Goal: Task Accomplishment & Management: Manage account settings

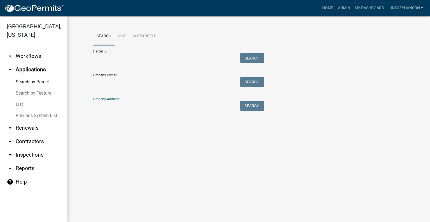
click at [126, 101] on input "Property Address:" at bounding box center [162, 106] width 139 height 11
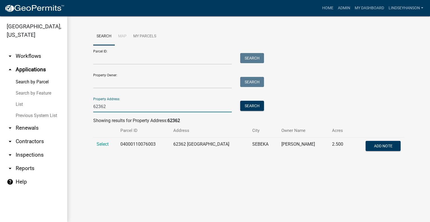
type input "62362"
click at [95, 144] on td "Select" at bounding box center [105, 146] width 24 height 18
click at [98, 142] on span "Select" at bounding box center [103, 143] width 12 height 5
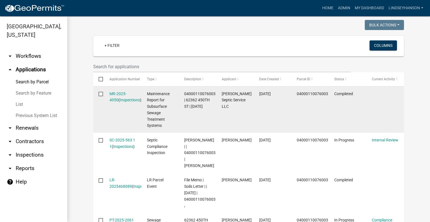
scroll to position [168, 0]
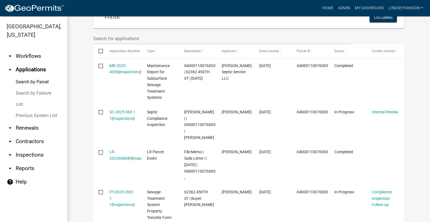
click at [45, 58] on link "arrow_drop_down Workflows" at bounding box center [33, 55] width 67 height 13
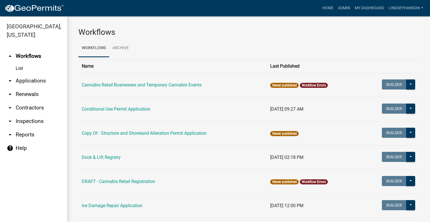
click at [33, 78] on link "arrow_drop_down Applications" at bounding box center [33, 80] width 67 height 13
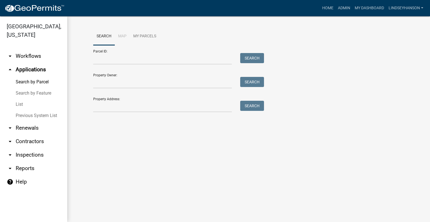
click at [37, 54] on link "arrow_drop_down Workflows" at bounding box center [33, 55] width 67 height 13
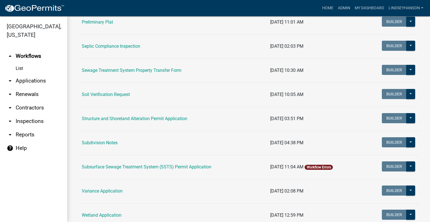
scroll to position [325, 0]
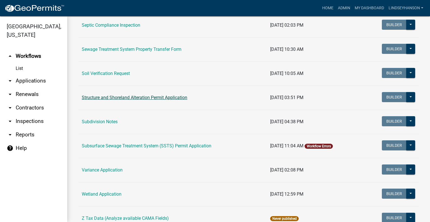
click at [154, 96] on link "Structure and Shoreland Alteration Permit Application" at bounding box center [135, 97] width 106 height 5
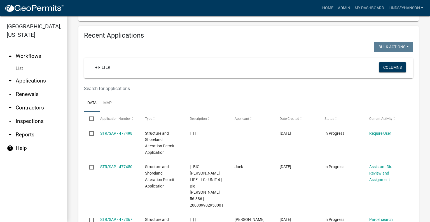
scroll to position [705, 0]
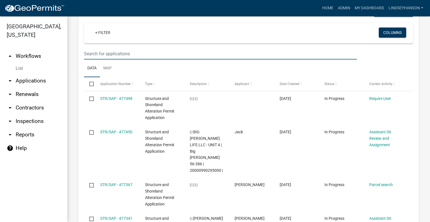
click at [279, 59] on input "text" at bounding box center [220, 53] width 273 height 11
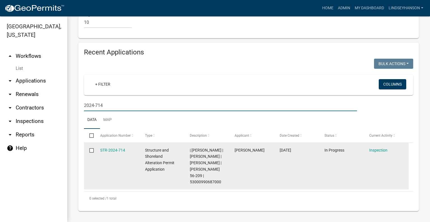
scroll to position [653, 0]
type input "2024-714"
click at [115, 152] on link "STR-2024-714" at bounding box center [112, 150] width 25 height 4
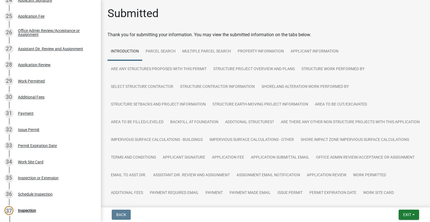
scroll to position [573, 0]
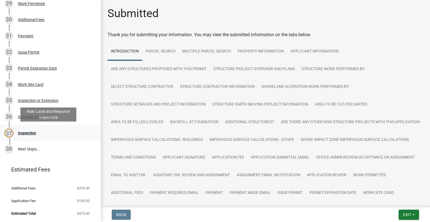
click at [28, 129] on div "37 Inspection" at bounding box center [47, 132] width 87 height 9
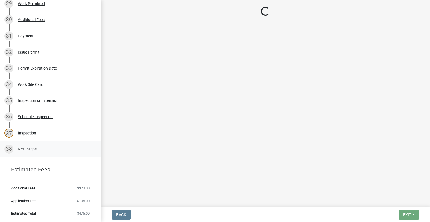
select select "710d5f49-2663-4e73-9718-d0c4e189f5ed"
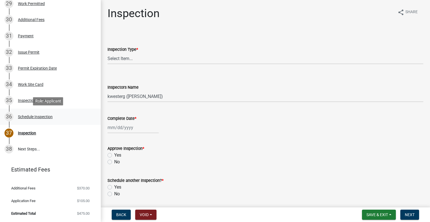
click at [40, 115] on div "Schedule Inspection" at bounding box center [35, 117] width 35 height 4
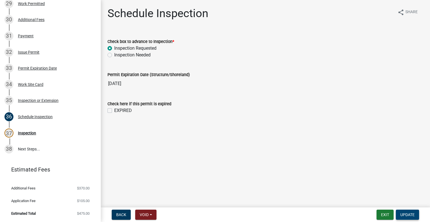
click at [411, 214] on span "Update" at bounding box center [408, 214] width 14 height 4
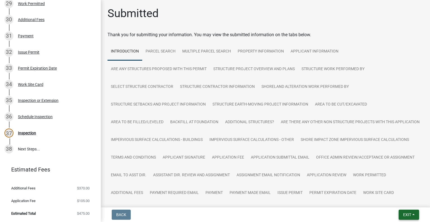
click at [407, 213] on span "Exit" at bounding box center [408, 214] width 8 height 4
click at [397, 196] on button "Save & Exit" at bounding box center [397, 199] width 45 height 13
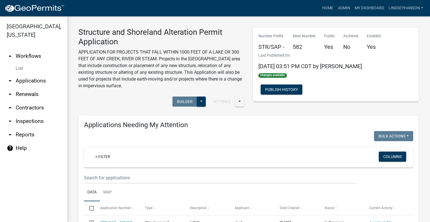
click at [44, 80] on link "arrow_drop_down Applications" at bounding box center [33, 80] width 67 height 13
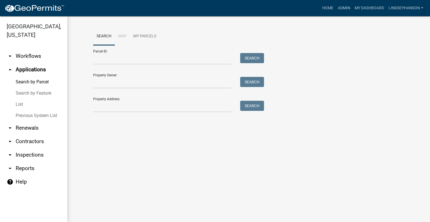
click at [44, 57] on link "arrow_drop_down Workflows" at bounding box center [33, 55] width 67 height 13
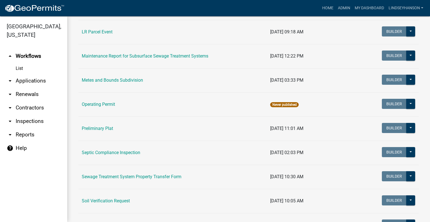
scroll to position [238, 0]
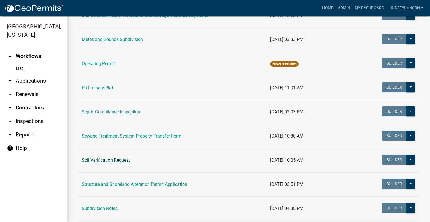
click at [112, 158] on link "Soil Verification Request" at bounding box center [106, 159] width 48 height 5
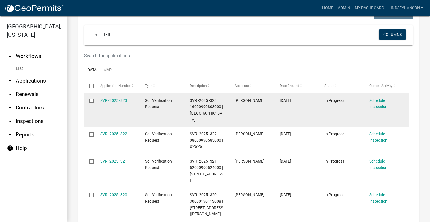
scroll to position [112, 0]
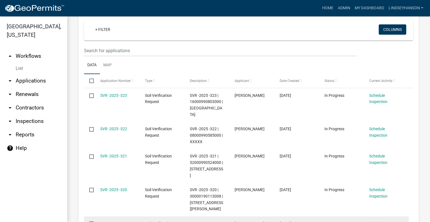
click at [119, 221] on link "SVR -2025 -319" at bounding box center [113, 223] width 27 height 4
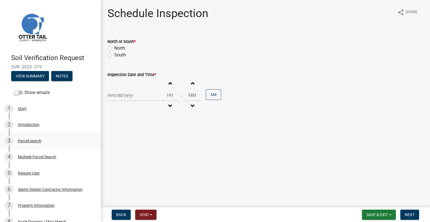
click at [48, 140] on div "3 Parcel search" at bounding box center [47, 140] width 87 height 9
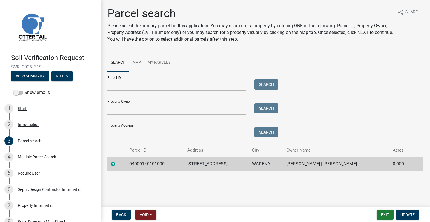
click at [136, 163] on td "04000140101000" at bounding box center [155, 164] width 58 height 14
copy td "04000140101000"
click at [203, 163] on td "43091 CO HWY 75" at bounding box center [216, 164] width 65 height 14
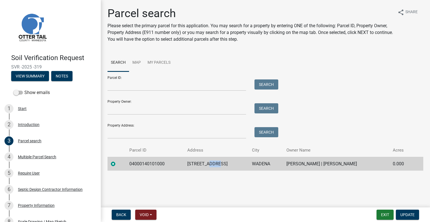
click at [203, 163] on td "43091 CO HWY 75" at bounding box center [216, 164] width 65 height 14
copy td "43091 CO HWY 75"
click at [249, 164] on td "WADENA" at bounding box center [266, 164] width 34 height 14
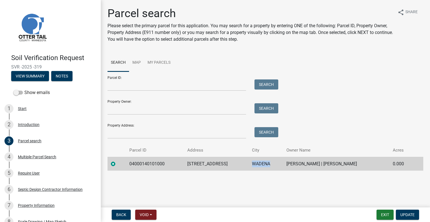
click at [249, 164] on td "WADENA" at bounding box center [266, 164] width 34 height 14
copy td "WADENA"
click at [300, 165] on td "AARON BORNTREGER | CLARA BORNTREGER" at bounding box center [336, 164] width 106 height 14
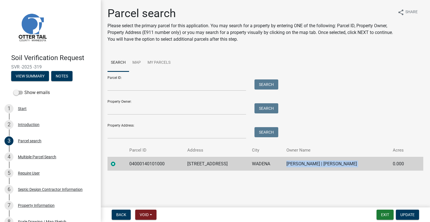
copy td "AARON BORNTREGER | CLARA BORNTREGER"
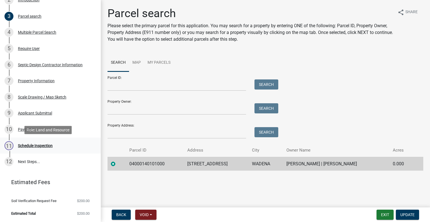
click at [56, 150] on link "11 Schedule Inspection" at bounding box center [50, 145] width 101 height 16
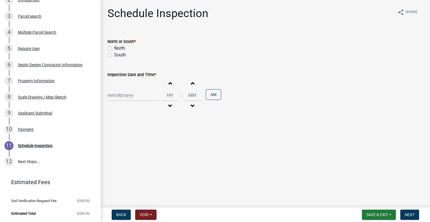
click at [122, 49] on label "North" at bounding box center [119, 48] width 11 height 7
click at [118, 48] on input "North" at bounding box center [116, 47] width 4 height 4
radio input "true"
click at [126, 98] on div at bounding box center [133, 94] width 51 height 11
select select "9"
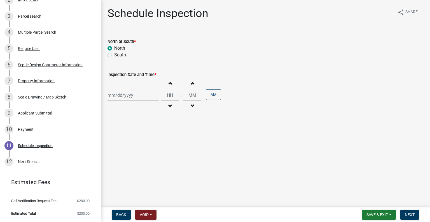
select select "2025"
click at [112, 142] on div "15" at bounding box center [113, 142] width 9 height 9
type input "09/15/2025"
click at [167, 103] on button "Decrement hours" at bounding box center [170, 106] width 12 height 10
type input "11"
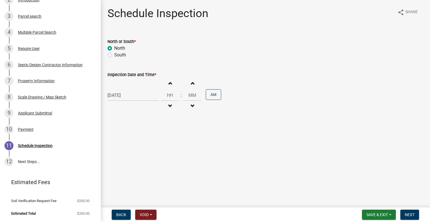
type input "00"
click at [211, 95] on button "PM" at bounding box center [213, 94] width 15 height 11
click at [409, 214] on span "Next" at bounding box center [410, 214] width 10 height 4
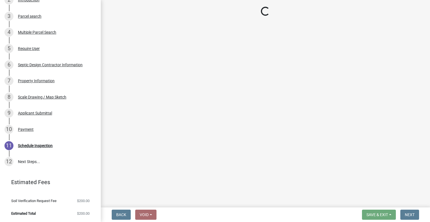
scroll to position [140, 0]
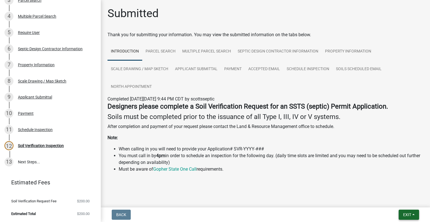
click at [404, 214] on span "Exit" at bounding box center [408, 214] width 8 height 4
click at [394, 198] on button "Save & Exit" at bounding box center [397, 199] width 45 height 13
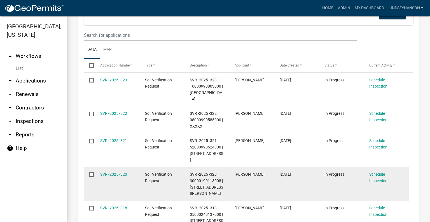
scroll to position [140, 0]
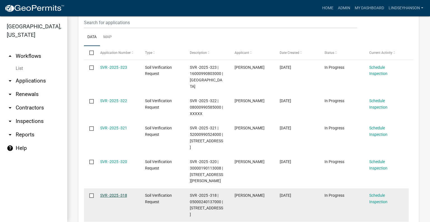
click at [108, 193] on link "SVR -2025 -318" at bounding box center [113, 195] width 27 height 4
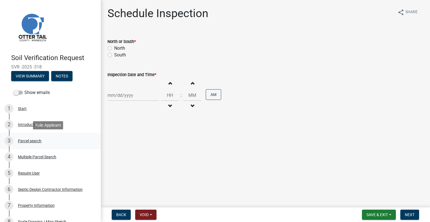
drag, startPoint x: 27, startPoint y: 138, endPoint x: 37, endPoint y: 147, distance: 13.3
click at [27, 138] on div "3 Parcel search" at bounding box center [47, 140] width 87 height 9
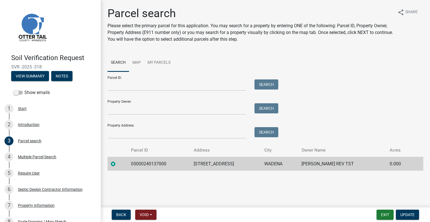
click at [151, 160] on td "05000240137000" at bounding box center [159, 164] width 63 height 14
copy td "05000240137000"
click at [207, 161] on td "36262 CO HWY 75" at bounding box center [226, 164] width 70 height 14
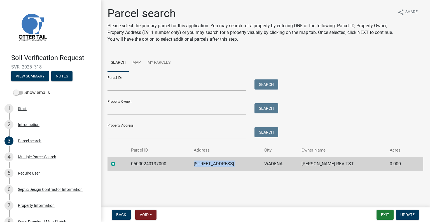
click at [207, 161] on td "36262 CO HWY 75" at bounding box center [226, 164] width 70 height 14
copy td "36262 CO HWY 75"
click at [268, 159] on td "WADENA" at bounding box center [279, 164] width 37 height 14
copy td "WADENA"
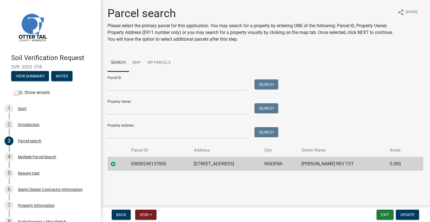
click at [335, 163] on td "CAMILLE L STONE REV TST" at bounding box center [342, 164] width 89 height 14
copy td "CAMILLE L STONE REV TST"
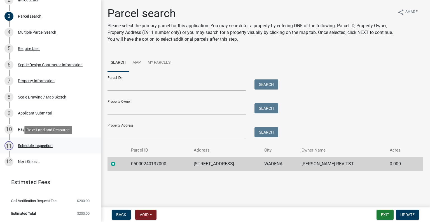
click at [47, 147] on div "Schedule Inspection" at bounding box center [35, 145] width 35 height 4
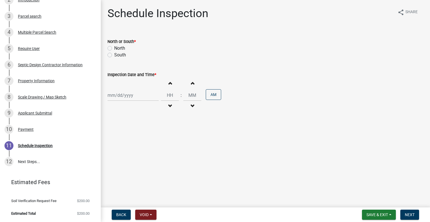
click at [120, 48] on label "North" at bounding box center [119, 48] width 11 height 7
click at [118, 48] on input "North" at bounding box center [116, 47] width 4 height 4
radio input "true"
click at [128, 96] on div at bounding box center [133, 94] width 51 height 11
select select "9"
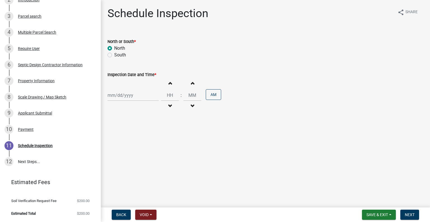
select select "2025"
click at [113, 143] on div "15" at bounding box center [113, 142] width 9 height 9
type input "09/15/2025"
click at [169, 105] on button "Decrement hours" at bounding box center [170, 106] width 12 height 10
type input "11"
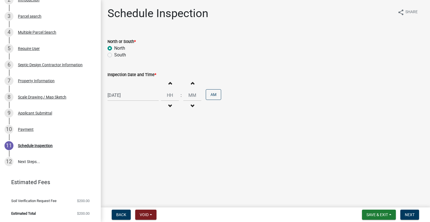
type input "00"
click at [169, 82] on span "button" at bounding box center [170, 83] width 3 height 4
type input "12"
drag, startPoint x: 215, startPoint y: 94, endPoint x: 311, endPoint y: 138, distance: 105.4
click at [215, 94] on button "AM" at bounding box center [213, 94] width 15 height 11
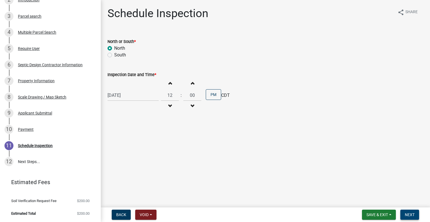
click at [409, 215] on span "Next" at bounding box center [410, 214] width 10 height 4
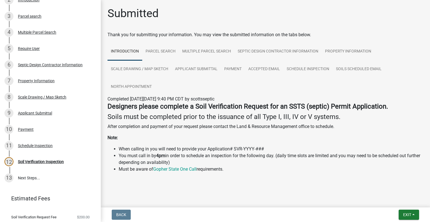
scroll to position [140, 0]
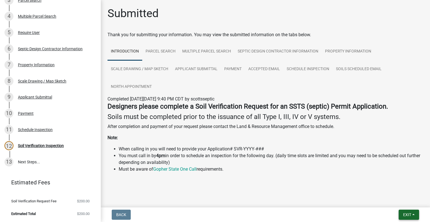
click at [404, 214] on span "Exit" at bounding box center [408, 214] width 8 height 4
click at [395, 204] on button "Save & Exit" at bounding box center [397, 199] width 45 height 13
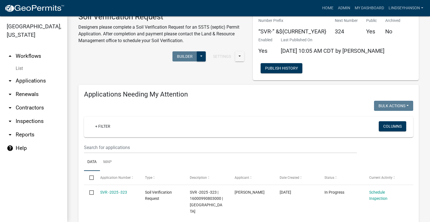
scroll to position [28, 0]
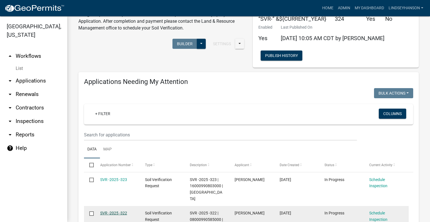
click at [119, 212] on link "SVR -2025 -322" at bounding box center [113, 212] width 27 height 4
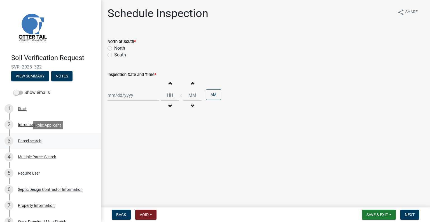
click at [34, 139] on div "Parcel search" at bounding box center [30, 141] width 24 height 4
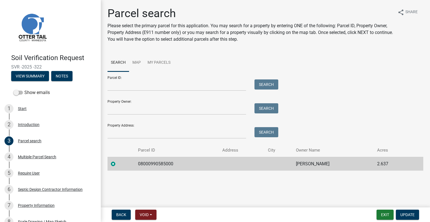
click at [154, 165] on td "08000990585000" at bounding box center [177, 164] width 85 height 14
copy td "08000990585000"
click at [319, 163] on td "KARL NYBERG" at bounding box center [333, 164] width 81 height 14
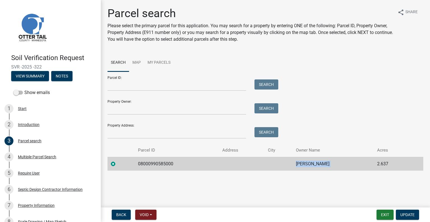
click at [319, 163] on td "KARL NYBERG" at bounding box center [333, 164] width 81 height 14
copy td "KARL NYBERG"
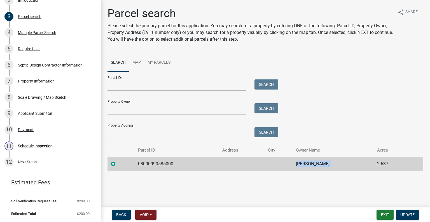
scroll to position [124, 0]
click at [41, 144] on div "Schedule Inspection" at bounding box center [35, 145] width 35 height 4
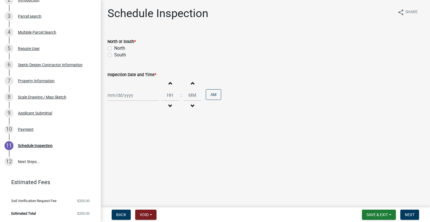
click at [120, 48] on label "North" at bounding box center [119, 48] width 11 height 7
click at [118, 48] on input "North" at bounding box center [116, 47] width 4 height 4
radio input "true"
click at [124, 94] on div at bounding box center [133, 94] width 51 height 11
select select "9"
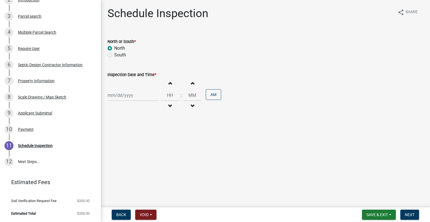
select select "2025"
click at [123, 143] on div "16" at bounding box center [122, 142] width 9 height 9
type input "09/16/2025"
click at [170, 104] on button "Decrement hours" at bounding box center [170, 106] width 12 height 10
type input "11"
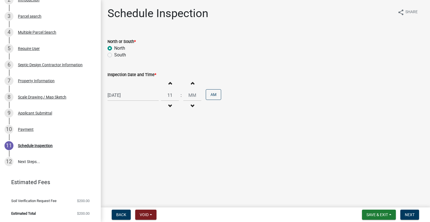
type input "00"
click at [212, 94] on button "PM" at bounding box center [213, 94] width 15 height 11
click at [411, 210] on button "Next" at bounding box center [410, 214] width 19 height 10
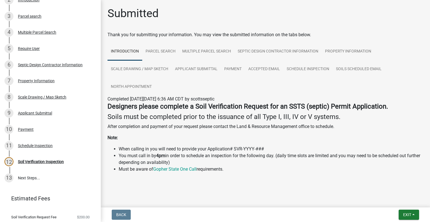
scroll to position [140, 0]
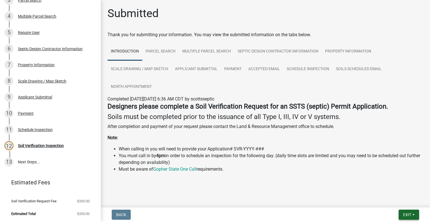
click at [404, 213] on span "Exit" at bounding box center [408, 214] width 8 height 4
click at [394, 198] on button "Save & Exit" at bounding box center [397, 199] width 45 height 13
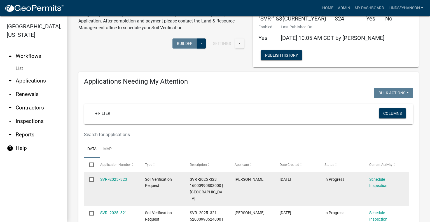
scroll to position [56, 0]
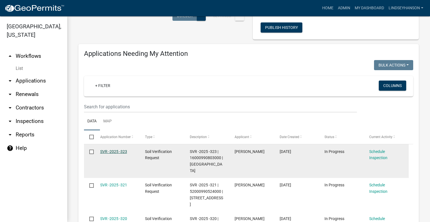
click at [114, 152] on link "SVR -2025 -323" at bounding box center [113, 151] width 27 height 4
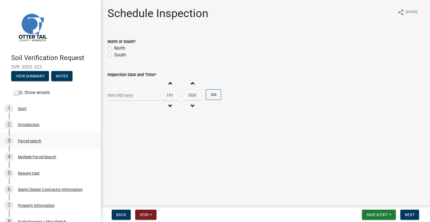
click at [31, 138] on div "3 Parcel search" at bounding box center [47, 140] width 87 height 9
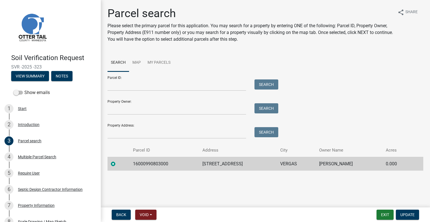
click at [152, 159] on td "16000990803000" at bounding box center [164, 164] width 69 height 14
click at [228, 164] on td "30714 BAYPOINT BEACH RD" at bounding box center [238, 164] width 78 height 14
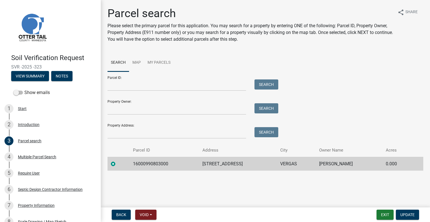
click at [288, 161] on td "VERGAS" at bounding box center [296, 164] width 39 height 14
click at [344, 163] on td "ANTHONY A JOHNSON" at bounding box center [349, 164] width 67 height 14
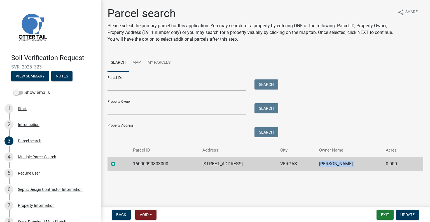
scroll to position [124, 0]
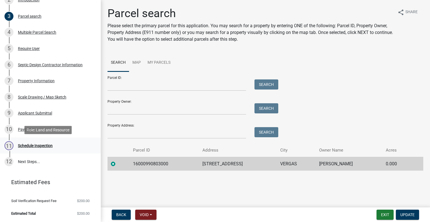
click at [52, 146] on div "Schedule Inspection" at bounding box center [35, 145] width 35 height 4
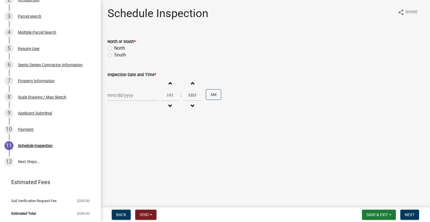
click at [122, 48] on label "North" at bounding box center [119, 48] width 11 height 7
click at [118, 48] on input "North" at bounding box center [116, 47] width 4 height 4
radio input "true"
click at [131, 90] on div at bounding box center [133, 94] width 51 height 11
select select "9"
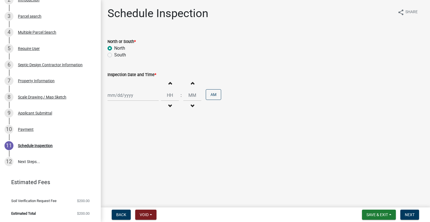
select select "2025"
click at [124, 142] on div "16" at bounding box center [122, 142] width 9 height 9
type input "09/16/2025"
click at [169, 107] on span "button" at bounding box center [170, 106] width 3 height 4
type input "11"
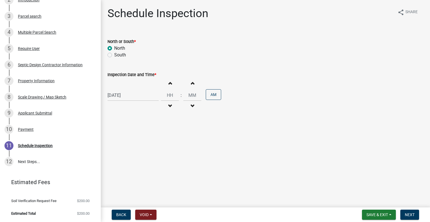
type input "00"
click at [169, 81] on span "button" at bounding box center [170, 83] width 3 height 4
type input "12"
drag, startPoint x: 224, startPoint y: 96, endPoint x: 209, endPoint y: 97, distance: 15.1
click at [224, 96] on span "CDT" at bounding box center [225, 95] width 9 height 7
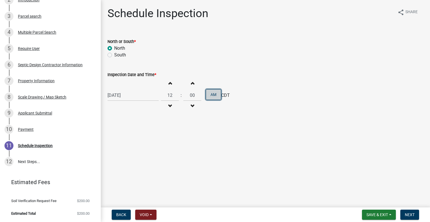
click at [208, 96] on button "AM" at bounding box center [213, 94] width 15 height 11
click at [408, 214] on span "Next" at bounding box center [410, 214] width 10 height 4
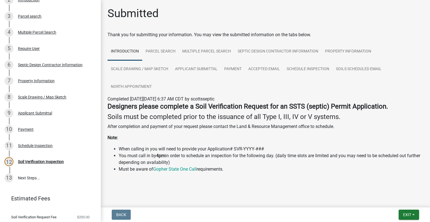
scroll to position [140, 0]
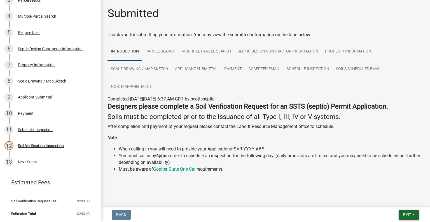
drag, startPoint x: 408, startPoint y: 214, endPoint x: 416, endPoint y: 229, distance: 17.3
click at [416, 221] on html "Internet Explorer does NOT work with GeoPermits. Get a new browser for more sec…" at bounding box center [215, 111] width 430 height 222
click at [404, 215] on span "Exit" at bounding box center [408, 214] width 8 height 4
click at [384, 201] on button "Save & Exit" at bounding box center [397, 199] width 45 height 13
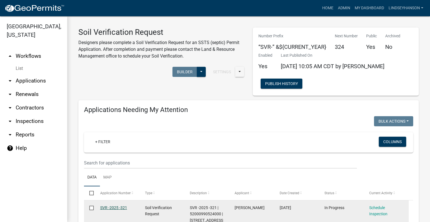
click at [121, 206] on link "SVR -2025 -321" at bounding box center [113, 207] width 27 height 4
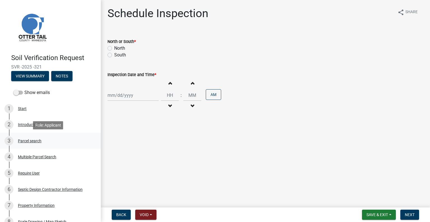
drag, startPoint x: 27, startPoint y: 139, endPoint x: 30, endPoint y: 141, distance: 3.0
click at [27, 139] on div "Parcel search" at bounding box center [30, 141] width 24 height 4
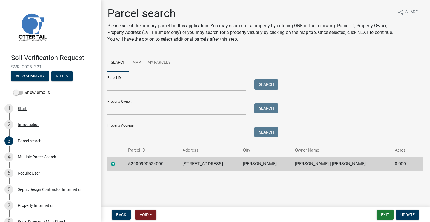
click at [153, 158] on td "52000990524000" at bounding box center [152, 164] width 54 height 14
click at [150, 165] on td "52000990524000" at bounding box center [152, 164] width 54 height 14
click at [206, 166] on td "44102 MOSQUITO HEIGHTS RD" at bounding box center [209, 164] width 61 height 14
click at [206, 165] on td "44102 MOSQUITO HEIGHTS RD" at bounding box center [209, 164] width 61 height 14
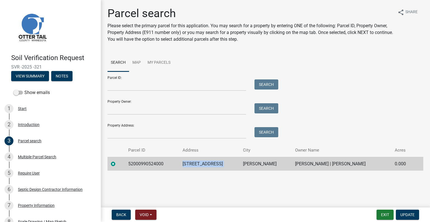
click at [206, 165] on td "44102 MOSQUITO HEIGHTS RD" at bounding box center [209, 164] width 61 height 14
click at [271, 163] on td "PERHAM" at bounding box center [266, 164] width 52 height 14
click at [329, 163] on td "RUSSELL WAGNER | LAURIE M WAGNER" at bounding box center [342, 164] width 100 height 14
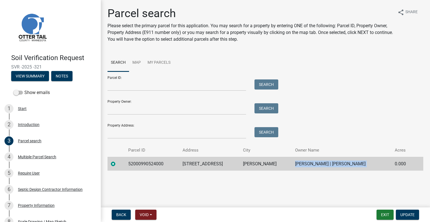
click at [329, 163] on td "RUSSELL WAGNER | LAURIE M WAGNER" at bounding box center [342, 164] width 100 height 14
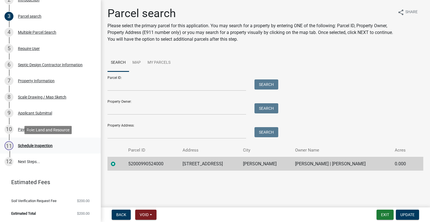
click at [38, 147] on div "Schedule Inspection" at bounding box center [35, 145] width 35 height 4
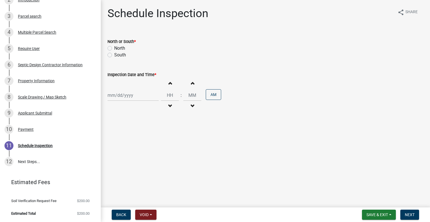
click at [122, 47] on label "North" at bounding box center [119, 48] width 11 height 7
click at [118, 47] on input "North" at bounding box center [116, 47] width 4 height 4
radio input "true"
select select "9"
select select "2025"
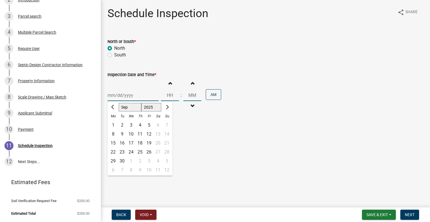
click at [129, 96] on div "Jan Feb Mar Apr May Jun Jul Aug Sep Oct Nov Dec 1525 1526 1527 1528 1529 1530 1…" at bounding box center [133, 94] width 51 height 11
click at [129, 142] on div "17" at bounding box center [131, 142] width 9 height 9
type input "09/17/2025"
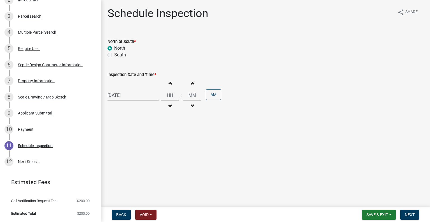
click at [168, 102] on button "Decrement hours" at bounding box center [170, 106] width 12 height 10
type input "11"
type input "00"
click at [168, 102] on button "Decrement hours" at bounding box center [170, 106] width 12 height 10
type input "10"
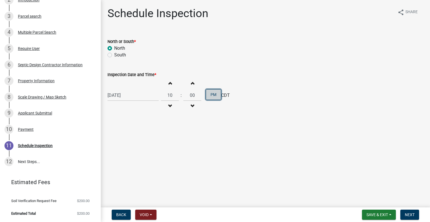
click at [206, 95] on button "PM" at bounding box center [213, 94] width 15 height 11
click at [406, 213] on span "Next" at bounding box center [410, 214] width 10 height 4
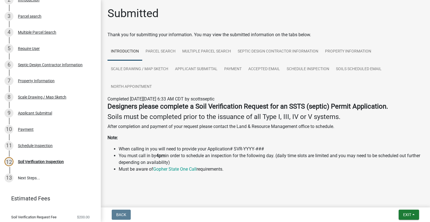
scroll to position [140, 0]
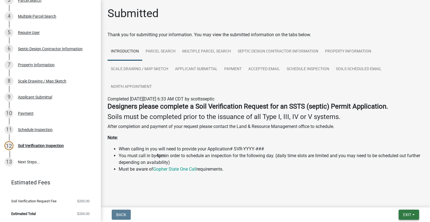
click at [406, 213] on span "Exit" at bounding box center [408, 214] width 8 height 4
click at [398, 204] on button "Save & Exit" at bounding box center [397, 199] width 45 height 13
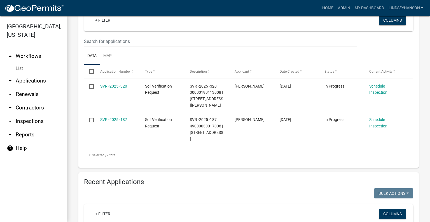
scroll to position [136, 0]
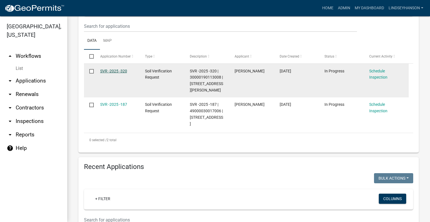
click at [117, 70] on link "SVR -2025 -320" at bounding box center [113, 71] width 27 height 4
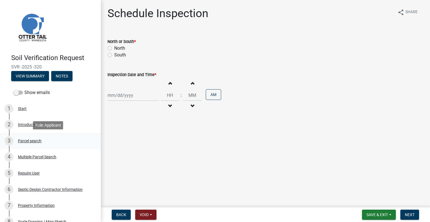
click at [31, 143] on div "3 Parcel search" at bounding box center [47, 140] width 87 height 9
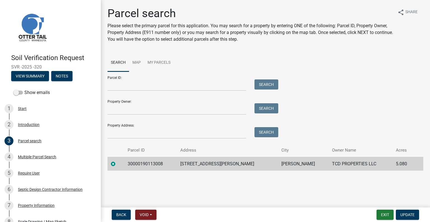
click at [147, 162] on td "30000190113008" at bounding box center [150, 164] width 53 height 14
click at [214, 163] on td "48078 LUCE ST" at bounding box center [227, 164] width 101 height 14
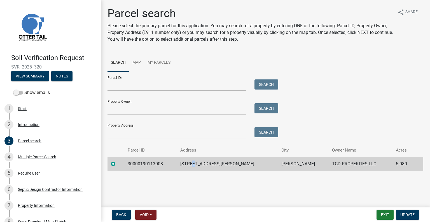
click at [214, 163] on td "48078 LUCE ST" at bounding box center [227, 164] width 101 height 14
click at [278, 161] on td "PERHAM" at bounding box center [303, 164] width 50 height 14
click at [329, 163] on td "TCD PROPERTIES LLC" at bounding box center [361, 164] width 64 height 14
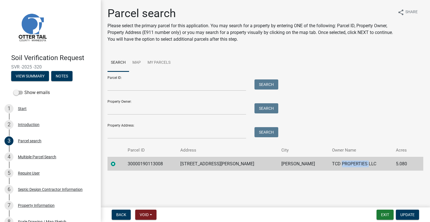
click at [329, 163] on td "TCD PROPERTIES LLC" at bounding box center [361, 164] width 64 height 14
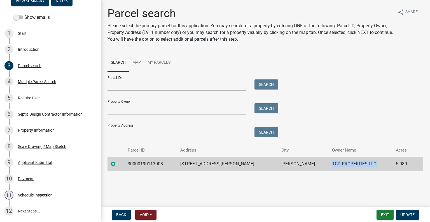
scroll to position [124, 0]
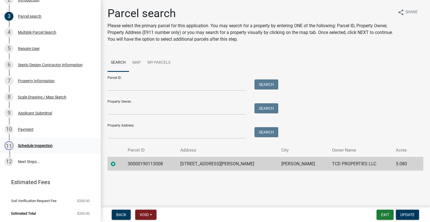
click at [43, 145] on div "Schedule Inspection" at bounding box center [35, 145] width 35 height 4
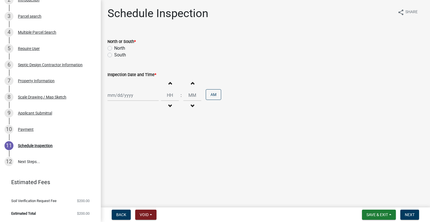
click at [123, 48] on label "North" at bounding box center [119, 48] width 11 height 7
click at [118, 48] on input "North" at bounding box center [116, 47] width 4 height 4
radio input "true"
select select "9"
select select "2025"
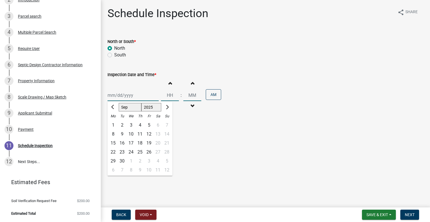
click at [129, 95] on div "Jan Feb Mar Apr May Jun Jul Aug Sep Oct Nov Dec 1525 1526 1527 1528 1529 1530 1…" at bounding box center [133, 94] width 51 height 11
click at [141, 142] on div "18" at bounding box center [140, 142] width 9 height 9
type input "09/18/2025"
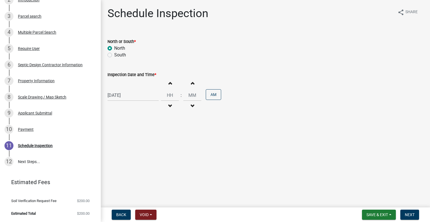
click at [169, 106] on button "Decrement hours" at bounding box center [170, 106] width 12 height 10
type input "11"
type input "00"
click at [169, 106] on span "button" at bounding box center [170, 106] width 3 height 4
type input "10"
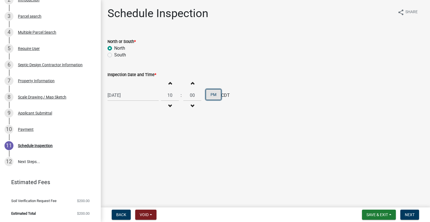
click at [210, 97] on button "PM" at bounding box center [213, 94] width 15 height 11
click at [415, 215] on button "Next" at bounding box center [410, 214] width 19 height 10
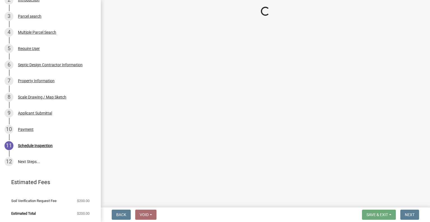
scroll to position [140, 0]
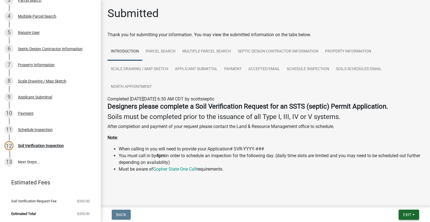
click at [414, 214] on button "Exit" at bounding box center [409, 214] width 20 height 10
click at [389, 203] on button "Save & Exit" at bounding box center [397, 199] width 45 height 13
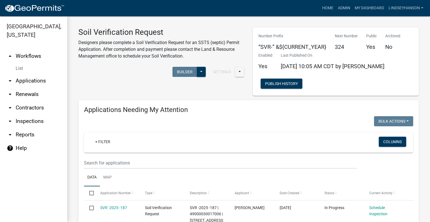
click at [35, 74] on link "List" at bounding box center [33, 68] width 67 height 11
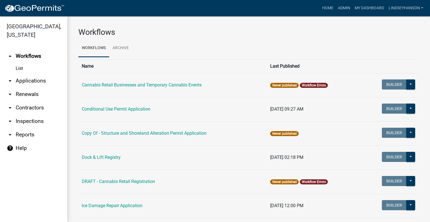
click at [35, 80] on link "arrow_drop_down Applications" at bounding box center [33, 80] width 67 height 13
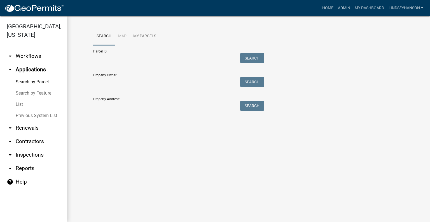
click at [126, 104] on input "Property Address:" at bounding box center [162, 106] width 139 height 11
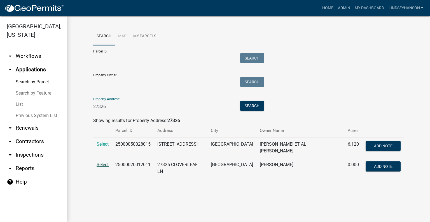
type input "27326"
click at [98, 162] on span "Select" at bounding box center [103, 164] width 12 height 5
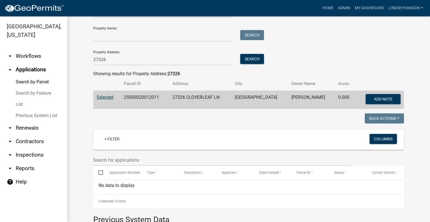
scroll to position [56, 0]
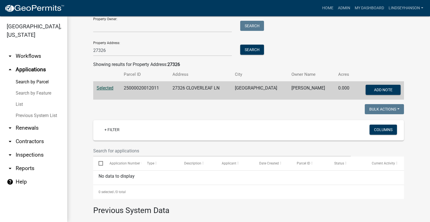
click at [150, 87] on td "25000020012011" at bounding box center [144, 90] width 49 height 18
click at [29, 58] on link "arrow_drop_down Workflows" at bounding box center [33, 55] width 67 height 13
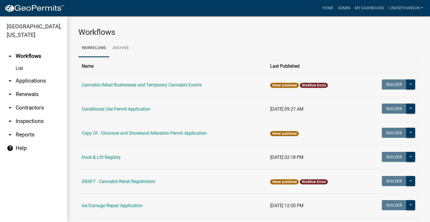
click at [35, 78] on link "arrow_drop_down Applications" at bounding box center [33, 80] width 67 height 13
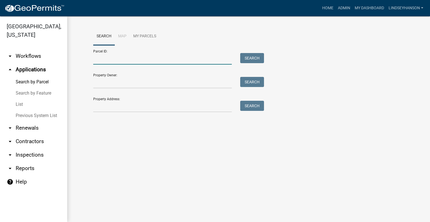
click at [130, 61] on input "Parcel ID:" at bounding box center [162, 58] width 139 height 11
paste input "17000991291001"
type input "17000991291001"
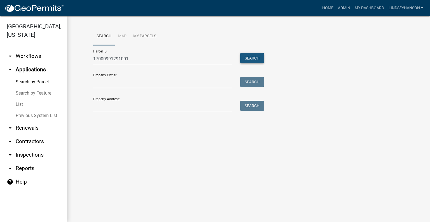
click at [257, 58] on button "Search" at bounding box center [252, 58] width 24 height 10
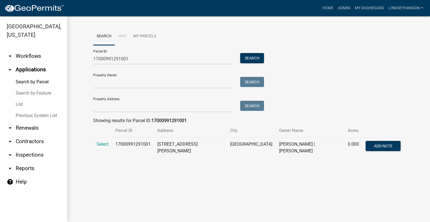
drag, startPoint x: 105, startPoint y: 144, endPoint x: 123, endPoint y: 143, distance: 18.8
click at [105, 144] on span "Select" at bounding box center [103, 143] width 12 height 5
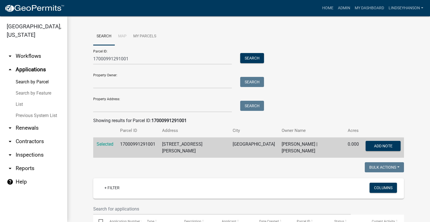
click at [43, 59] on link "arrow_drop_down Workflows" at bounding box center [33, 55] width 67 height 13
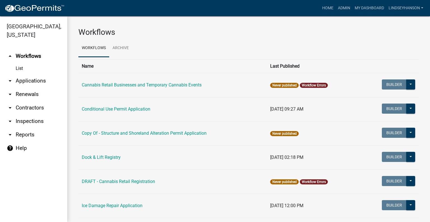
click at [43, 79] on link "arrow_drop_down Applications" at bounding box center [33, 80] width 67 height 13
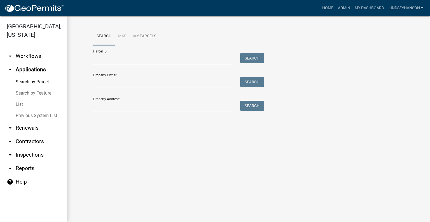
click at [23, 60] on link "arrow_drop_down Workflows" at bounding box center [33, 55] width 67 height 13
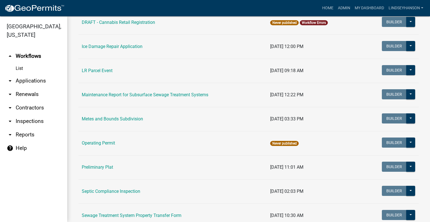
scroll to position [213, 0]
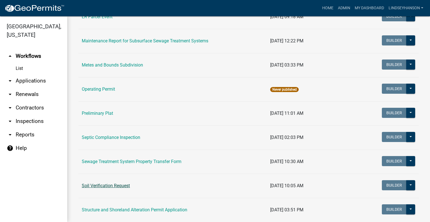
click at [111, 184] on link "Soil Verification Request" at bounding box center [106, 185] width 48 height 5
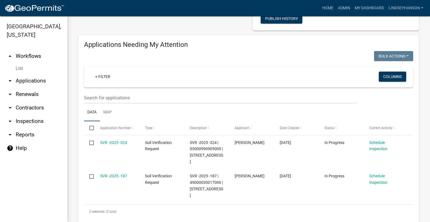
scroll to position [84, 0]
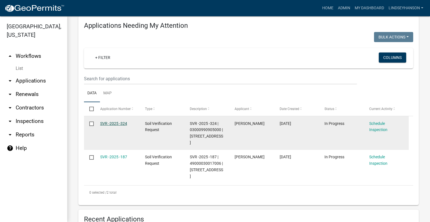
click at [122, 123] on link "SVR -2025 -324" at bounding box center [113, 123] width 27 height 4
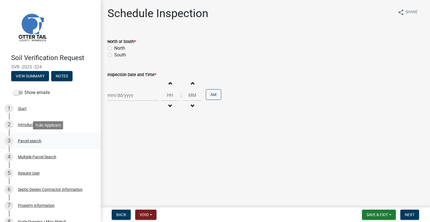
click at [40, 142] on div "Parcel search" at bounding box center [30, 141] width 24 height 4
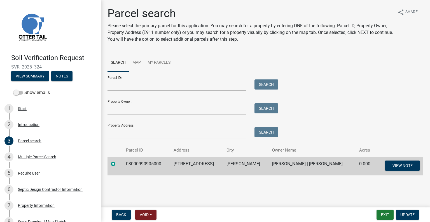
click at [136, 157] on td "03000990905000" at bounding box center [146, 166] width 47 height 18
click at [137, 163] on td "03000990905000" at bounding box center [146, 166] width 47 height 18
click at [187, 162] on td "27679 280TH AVE" at bounding box center [196, 166] width 53 height 18
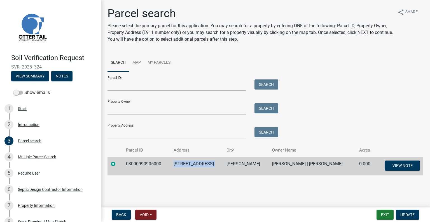
click at [187, 162] on td "27679 280TH AVE" at bounding box center [196, 166] width 53 height 18
click at [226, 161] on td "UNDERWOOD" at bounding box center [246, 166] width 46 height 18
click at [285, 165] on td "DEAN M FESSENDEN | NANCY M FESSENDEN" at bounding box center [312, 166] width 87 height 18
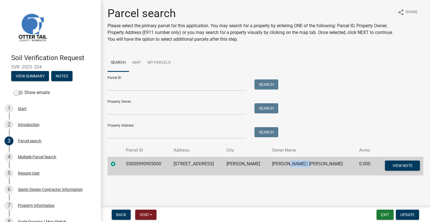
click at [285, 165] on td "DEAN M FESSENDEN | NANCY M FESSENDEN" at bounding box center [312, 166] width 87 height 18
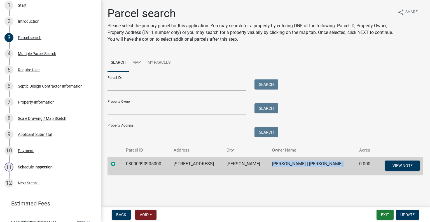
scroll to position [124, 0]
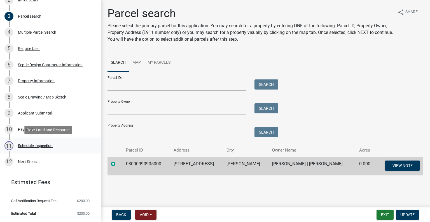
click at [54, 143] on div "11 Schedule Inspection" at bounding box center [47, 145] width 87 height 9
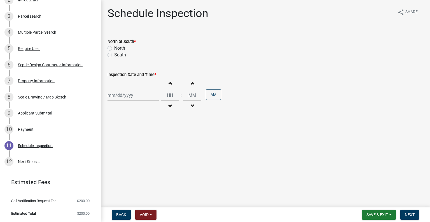
click at [114, 53] on label "South" at bounding box center [120, 55] width 12 height 7
click at [114, 53] on input "South" at bounding box center [116, 54] width 4 height 4
radio input "true"
click at [126, 83] on div "Increment hours Decrement hours : Increment minutes Decrement minutes AM" at bounding box center [266, 95] width 316 height 34
click at [126, 96] on div at bounding box center [133, 94] width 51 height 11
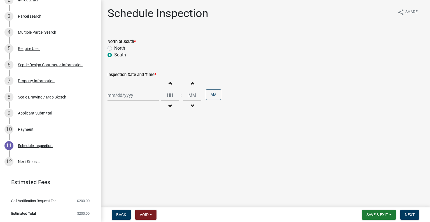
select select "9"
select select "2025"
click at [115, 143] on div "15" at bounding box center [113, 142] width 9 height 9
type input "09/15/2025"
click at [169, 106] on button "Decrement hours" at bounding box center [170, 106] width 12 height 10
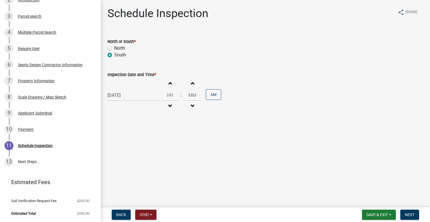
type input "11"
type input "00"
click at [169, 106] on span "button" at bounding box center [170, 106] width 3 height 4
type input "10"
click at [212, 94] on button "PM" at bounding box center [213, 94] width 15 height 11
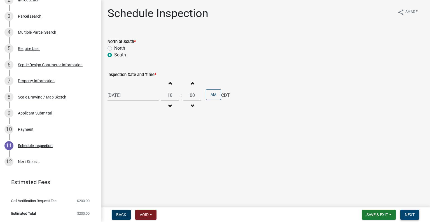
click at [409, 210] on button "Next" at bounding box center [410, 214] width 19 height 10
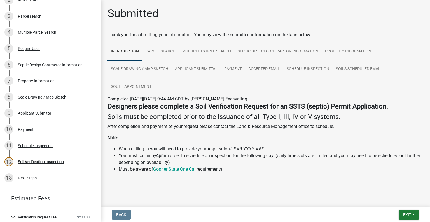
scroll to position [140, 0]
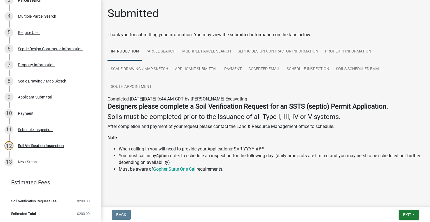
click at [397, 219] on form "Exit Save Save & Exit" at bounding box center [409, 214] width 25 height 10
click at [402, 215] on button "Exit" at bounding box center [409, 214] width 20 height 10
click at [397, 199] on button "Save & Exit" at bounding box center [397, 199] width 45 height 13
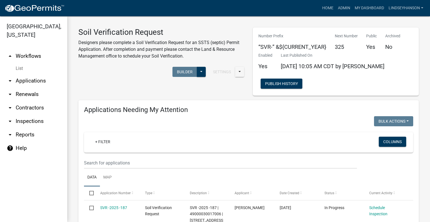
click at [31, 82] on link "arrow_drop_down Applications" at bounding box center [33, 80] width 67 height 13
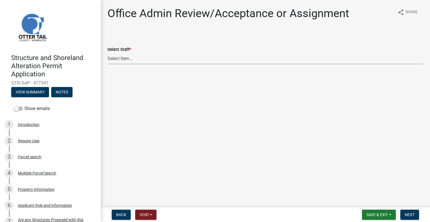
click at [119, 64] on select "Select Item... Alexis Newark (anewark@ottertailcounty.gov) Amy Busko (abusko@ot…" at bounding box center [266, 58] width 316 height 11
click at [108, 53] on select "Select Item... [PERSON_NAME] ([EMAIL_ADDRESS][DOMAIN_NAME]) [PERSON_NAME] ([EMA…" at bounding box center [266, 58] width 316 height 11
select select "587f38f5-c90e-4c12-9e10-d3e23909bbca"
click at [407, 213] on span "Next" at bounding box center [410, 214] width 10 height 4
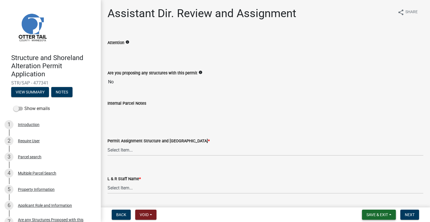
click at [378, 216] on span "Save & Exit" at bounding box center [378, 214] width 22 height 4
click at [370, 198] on button "Save & Exit" at bounding box center [373, 199] width 45 height 13
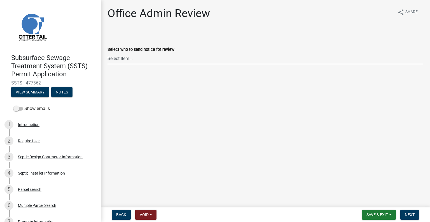
click at [161, 59] on select "Select Item... [PERSON_NAME] ([EMAIL_ADDRESS][DOMAIN_NAME]) [PERSON_NAME] ([EMA…" at bounding box center [266, 58] width 316 height 11
click at [108, 53] on select "Select Item... [PERSON_NAME] ([EMAIL_ADDRESS][DOMAIN_NAME]) [PERSON_NAME] ([EMA…" at bounding box center [266, 58] width 316 height 11
select select "587f38f5-c90e-4c12-9e10-d3e23909bbca"
click at [403, 213] on button "Next" at bounding box center [410, 214] width 19 height 10
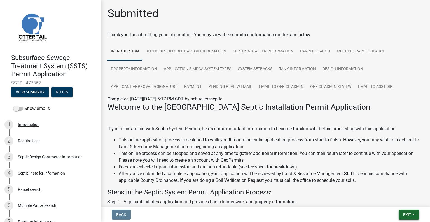
click at [404, 213] on span "Exit" at bounding box center [408, 214] width 8 height 4
click at [395, 200] on button "Save & Exit" at bounding box center [397, 199] width 45 height 13
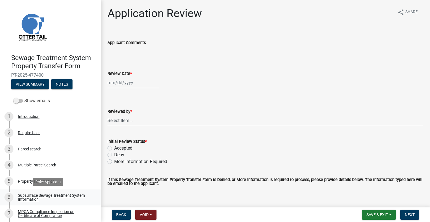
click at [72, 195] on div "Subsurface Sewage Treatment System Information" at bounding box center [55, 197] width 74 height 8
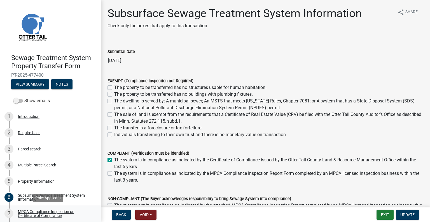
click at [64, 208] on link "7 MPCA Compliance Inspection or Certificate of Compliance" at bounding box center [50, 213] width 101 height 16
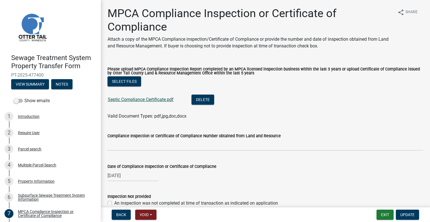
click at [145, 98] on link "Septic Compliance Certificate.pdf" at bounding box center [141, 99] width 66 height 5
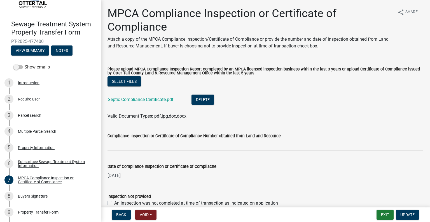
scroll to position [82, 0]
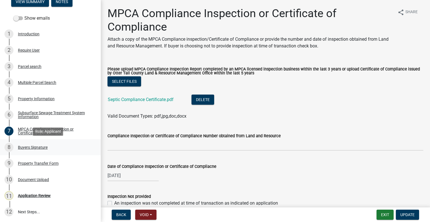
click at [59, 145] on div "8 Buyers Signature" at bounding box center [47, 147] width 87 height 9
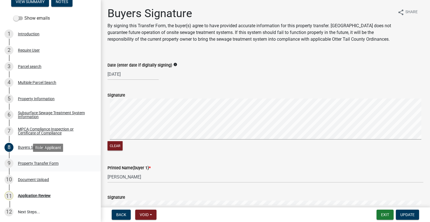
click at [52, 163] on div "Property Transfer Form" at bounding box center [38, 163] width 41 height 4
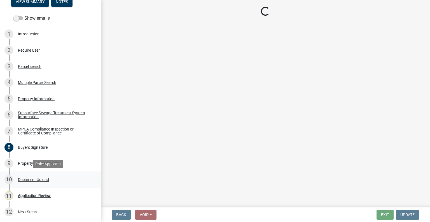
click at [48, 179] on div "Document Upload" at bounding box center [33, 179] width 31 height 4
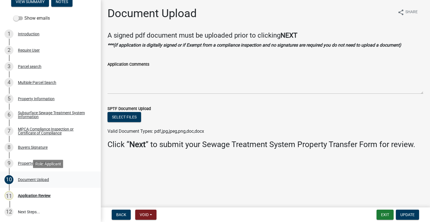
click at [48, 179] on div "Document Upload" at bounding box center [33, 179] width 31 height 4
click at [31, 161] on div "Property Transfer Form" at bounding box center [38, 163] width 41 height 4
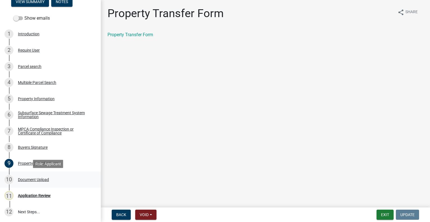
click at [43, 177] on div "Document Upload" at bounding box center [33, 179] width 31 height 4
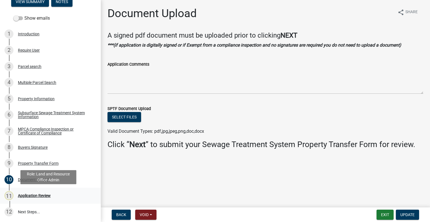
click at [40, 196] on div "Application Review" at bounding box center [34, 195] width 33 height 4
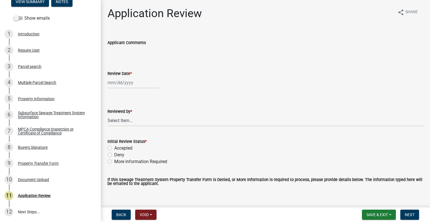
click at [132, 83] on div at bounding box center [133, 82] width 51 height 11
select select "9"
select select "2025"
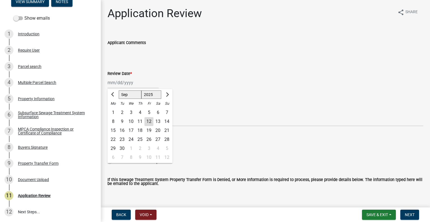
click at [149, 119] on div "12" at bounding box center [149, 121] width 9 height 9
type input "09/12/2025"
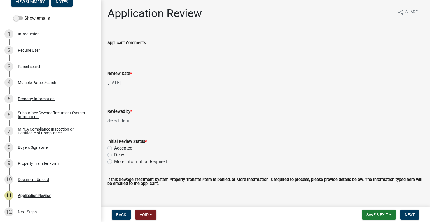
click at [123, 117] on select "Select Item... Alexis Newark Amy Busko Andrea Perales Brittany Tollefson Christ…" at bounding box center [266, 120] width 316 height 11
click at [108, 115] on select "Select Item... Alexis Newark Amy Busko Andrea Perales Brittany Tollefson Christ…" at bounding box center [266, 120] width 316 height 11
select select "2217fab6-25d2-4df2-8e35-18ddd05e0fe8"
click at [141, 162] on label "More Information Required" at bounding box center [140, 161] width 53 height 7
click at [118, 162] on input "More Information Required" at bounding box center [116, 160] width 4 height 4
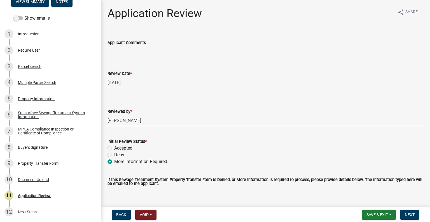
radio input "true"
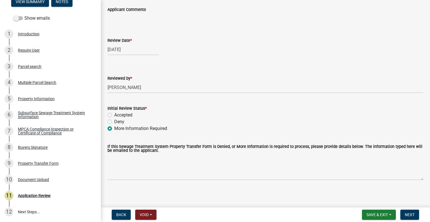
scroll to position [34, 0]
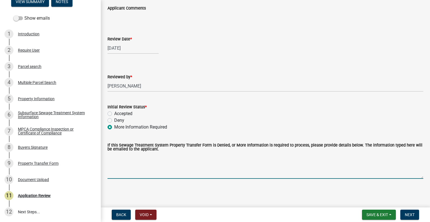
click at [143, 164] on textarea "If this Sewage Treatment System Property Transfer Form is Denied, or More Infor…" at bounding box center [266, 165] width 316 height 26
type textarea "Please have buyers sign"
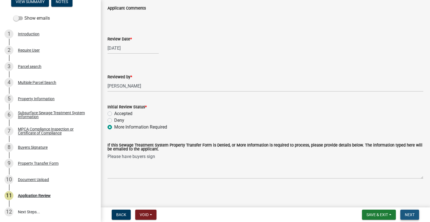
click at [415, 216] on button "Next" at bounding box center [410, 214] width 19 height 10
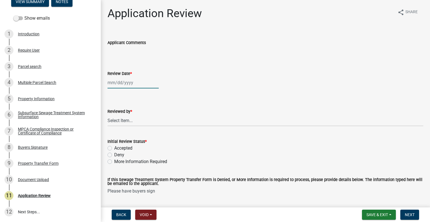
click at [116, 84] on div at bounding box center [133, 82] width 51 height 11
select select "9"
select select "2025"
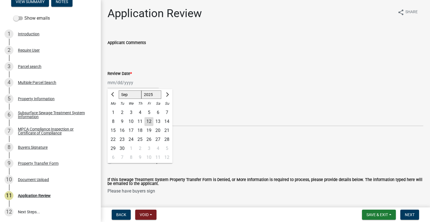
click at [212, 105] on form "Reviewed by * Select Item... Alexis Newark Amy Busko Andrea Perales Brittany To…" at bounding box center [266, 113] width 316 height 25
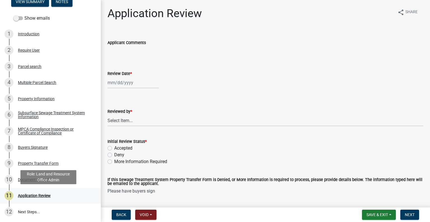
click at [45, 197] on div "Application Review" at bounding box center [34, 195] width 33 height 4
click at [49, 182] on div "10 Document Upload" at bounding box center [47, 179] width 87 height 9
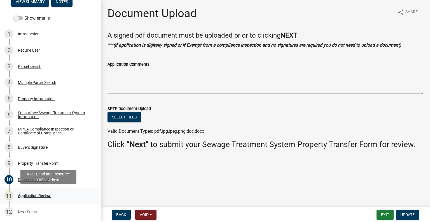
click at [42, 195] on div "Application Review" at bounding box center [34, 195] width 33 height 4
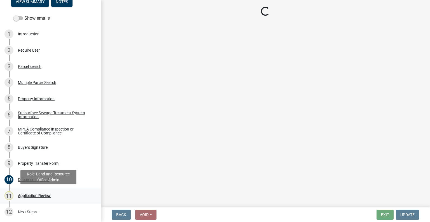
select select "2217fab6-25d2-4df2-8e35-18ddd05e0fe8"
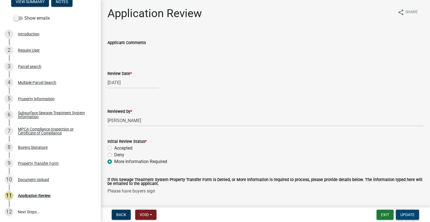
click at [414, 215] on span "Update" at bounding box center [408, 214] width 14 height 4
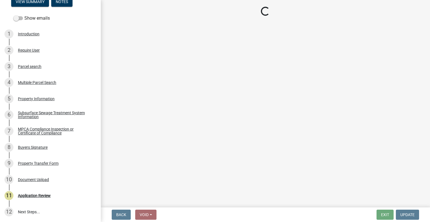
select select "2217fab6-25d2-4df2-8e35-18ddd05e0fe8"
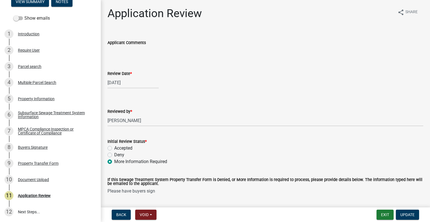
click at [310, 142] on div "Initial Review Status *" at bounding box center [266, 141] width 316 height 7
click at [119, 152] on label "Deny" at bounding box center [119, 154] width 10 height 7
click at [118, 152] on input "Deny" at bounding box center [116, 153] width 4 height 4
radio input "true"
click at [121, 160] on label "More Information Required" at bounding box center [140, 161] width 53 height 7
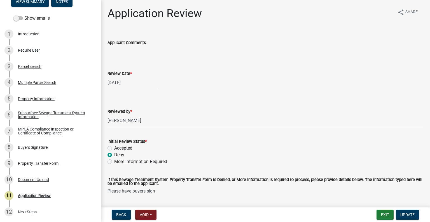
click at [118, 160] on input "More Information Required" at bounding box center [116, 160] width 4 height 4
radio input "true"
click at [404, 213] on span "Update" at bounding box center [408, 214] width 14 height 4
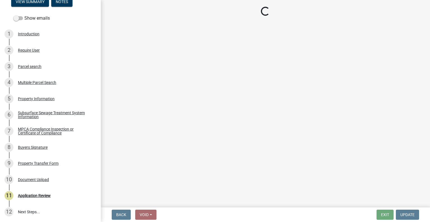
select select "2217fab6-25d2-4df2-8e35-18ddd05e0fe8"
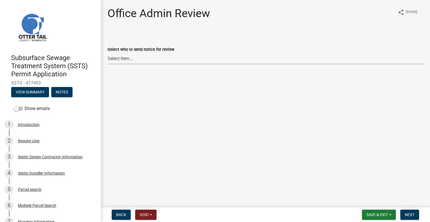
click at [128, 58] on select "Select Item... [PERSON_NAME] ([EMAIL_ADDRESS][DOMAIN_NAME]) [PERSON_NAME] ([EMA…" at bounding box center [266, 58] width 316 height 11
click at [108, 53] on select "Select Item... [PERSON_NAME] ([EMAIL_ADDRESS][DOMAIN_NAME]) [PERSON_NAME] ([EMA…" at bounding box center [266, 58] width 316 height 11
select select "587f38f5-c90e-4c12-9e10-d3e23909bbca"
click at [411, 212] on button "Next" at bounding box center [410, 214] width 19 height 10
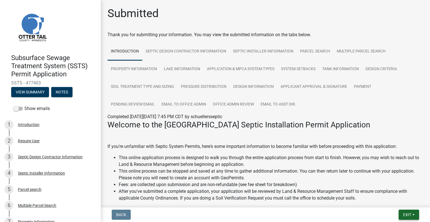
click at [404, 217] on button "Exit" at bounding box center [409, 214] width 20 height 10
click at [390, 201] on button "Save & Exit" at bounding box center [397, 199] width 45 height 13
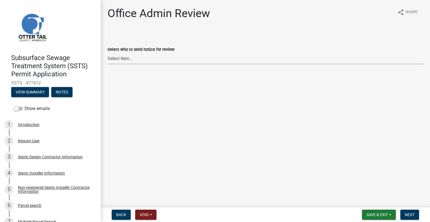
click at [167, 57] on select "Select Item... [PERSON_NAME] ([EMAIL_ADDRESS][DOMAIN_NAME]) [PERSON_NAME] ([EMA…" at bounding box center [266, 58] width 316 height 11
click at [108, 53] on select "Select Item... [PERSON_NAME] ([EMAIL_ADDRESS][DOMAIN_NAME]) [PERSON_NAME] ([EMA…" at bounding box center [266, 58] width 316 height 11
select select "587f38f5-c90e-4c12-9e10-d3e23909bbca"
click at [413, 213] on span "Next" at bounding box center [410, 214] width 10 height 4
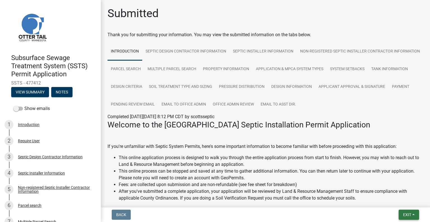
click at [408, 217] on button "Exit" at bounding box center [409, 214] width 20 height 10
click at [396, 200] on button "Save & Exit" at bounding box center [397, 199] width 45 height 13
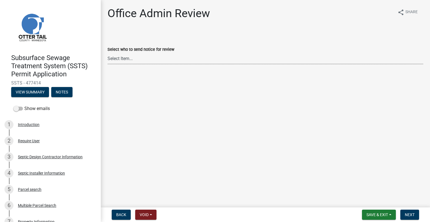
click at [145, 56] on select "Select Item... [PERSON_NAME] ([EMAIL_ADDRESS][DOMAIN_NAME]) [PERSON_NAME] ([EMA…" at bounding box center [266, 58] width 316 height 11
click at [108, 53] on select "Select Item... [PERSON_NAME] ([EMAIL_ADDRESS][DOMAIN_NAME]) [PERSON_NAME] ([EMA…" at bounding box center [266, 58] width 316 height 11
select select "587f38f5-c90e-4c12-9e10-d3e23909bbca"
click at [413, 214] on span "Next" at bounding box center [410, 214] width 10 height 4
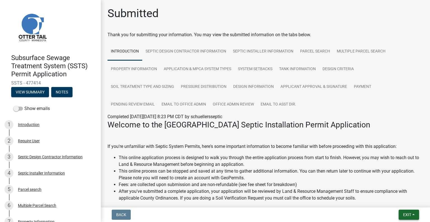
click at [408, 213] on span "Exit" at bounding box center [408, 214] width 8 height 4
click at [387, 196] on button "Save & Exit" at bounding box center [397, 199] width 45 height 13
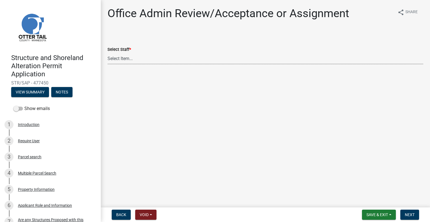
click at [128, 57] on select "Select Item... [PERSON_NAME] ([EMAIL_ADDRESS][DOMAIN_NAME]) [PERSON_NAME] ([EMA…" at bounding box center [266, 58] width 316 height 11
click at [108, 53] on select "Select Item... [PERSON_NAME] ([EMAIL_ADDRESS][DOMAIN_NAME]) [PERSON_NAME] ([EMA…" at bounding box center [266, 58] width 316 height 11
select select "587f38f5-c90e-4c12-9e10-d3e23909bbca"
drag, startPoint x: 410, startPoint y: 210, endPoint x: 413, endPoint y: 206, distance: 5.2
click at [410, 210] on button "Next" at bounding box center [410, 214] width 19 height 10
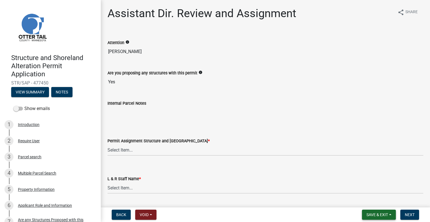
click at [383, 213] on span "Save & Exit" at bounding box center [378, 214] width 22 height 4
click at [379, 199] on button "Save & Exit" at bounding box center [373, 199] width 45 height 13
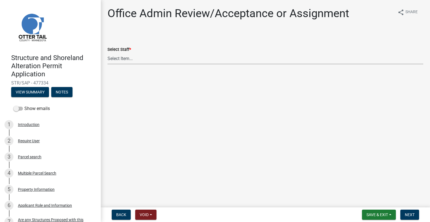
click at [134, 61] on select "Select Item... [PERSON_NAME] ([EMAIL_ADDRESS][DOMAIN_NAME]) [PERSON_NAME] ([EMA…" at bounding box center [266, 58] width 316 height 11
click at [108, 53] on select "Select Item... [PERSON_NAME] ([EMAIL_ADDRESS][DOMAIN_NAME]) [PERSON_NAME] ([EMA…" at bounding box center [266, 58] width 316 height 11
select select "587f38f5-c90e-4c12-9e10-d3e23909bbca"
click at [407, 215] on span "Next" at bounding box center [410, 214] width 10 height 4
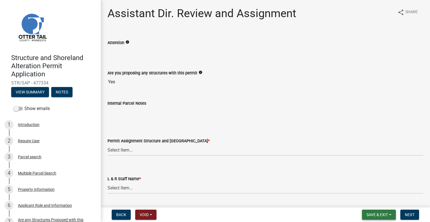
click at [381, 217] on button "Save & Exit" at bounding box center [379, 214] width 34 height 10
click at [375, 205] on button "Save & Exit" at bounding box center [373, 199] width 45 height 13
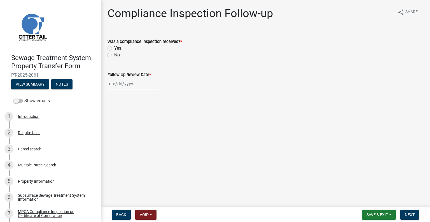
click at [114, 49] on label "Yes" at bounding box center [117, 48] width 7 height 7
click at [114, 48] on input "Yes" at bounding box center [116, 47] width 4 height 4
radio input "true"
select select "9"
select select "2025"
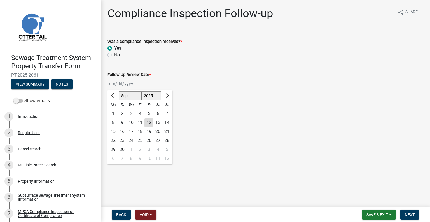
click at [130, 87] on div "Jan Feb Mar Apr May Jun Jul Aug Sep Oct Nov Dec 1525 1526 1527 1528 1529 1530 1…" at bounding box center [133, 83] width 51 height 11
click at [149, 122] on div "12" at bounding box center [149, 122] width 9 height 9
type input "09/12/2025"
click at [409, 217] on button "Next" at bounding box center [410, 214] width 19 height 10
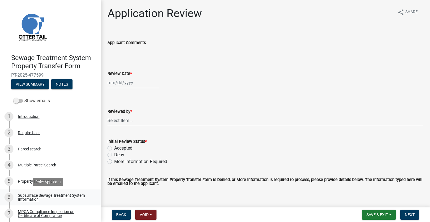
click at [66, 193] on div "Subsurface Sewage Treatment System Information" at bounding box center [55, 197] width 74 height 8
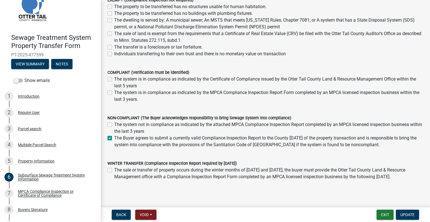
scroll to position [100, 0]
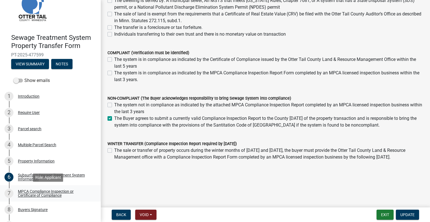
click at [69, 193] on div "MPCA Compliance Inspection or Certificate of Compliance" at bounding box center [55, 193] width 74 height 8
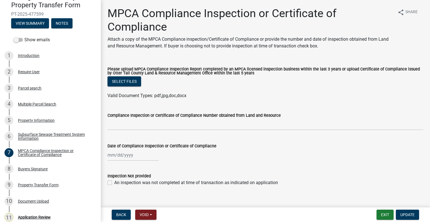
scroll to position [66, 0]
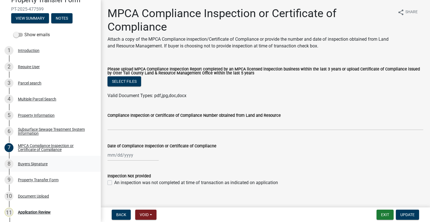
click at [45, 165] on div "Buyers Signature" at bounding box center [33, 164] width 30 height 4
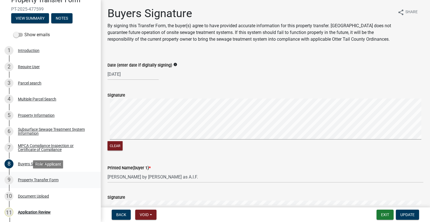
click at [55, 181] on div "Property Transfer Form" at bounding box center [38, 180] width 41 height 4
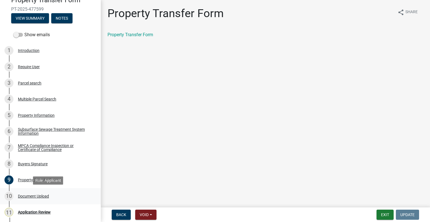
click at [41, 195] on div "Document Upload" at bounding box center [33, 196] width 31 height 4
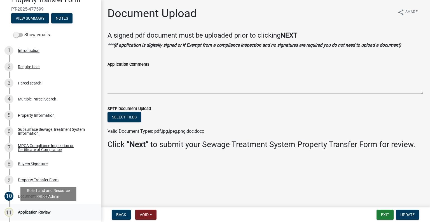
click at [39, 211] on div "Application Review" at bounding box center [34, 212] width 33 height 4
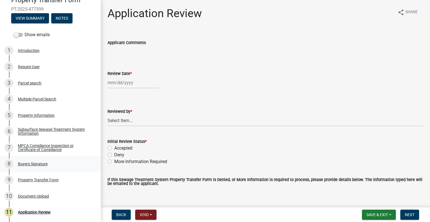
click at [43, 162] on div "Buyers Signature" at bounding box center [33, 164] width 30 height 4
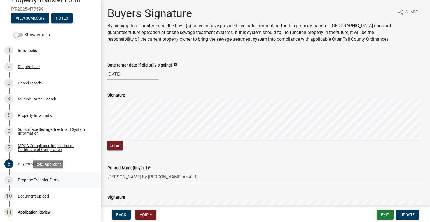
click at [43, 184] on link "9 Property Transfer Form" at bounding box center [50, 179] width 101 height 16
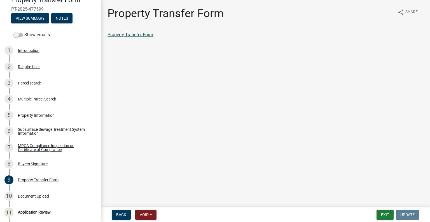
click at [142, 35] on link "Property Transfer Form" at bounding box center [131, 34] width 46 height 5
click at [32, 81] on div "Parcel search" at bounding box center [30, 83] width 24 height 4
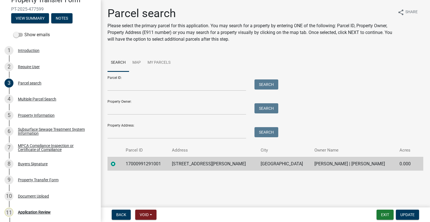
click at [155, 164] on td "17000991291001" at bounding box center [145, 164] width 46 height 14
copy td "17000991291001"
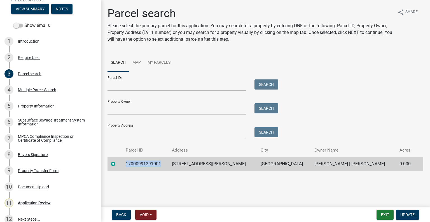
scroll to position [82, 0]
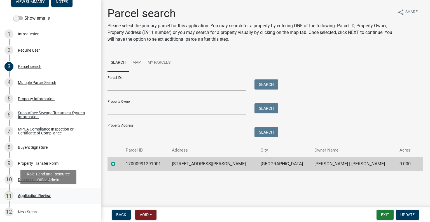
click at [43, 192] on div "11 Application Review" at bounding box center [47, 195] width 87 height 9
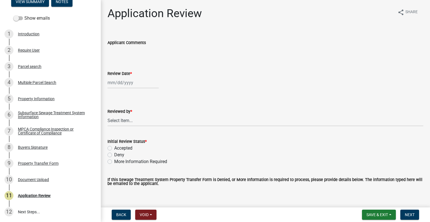
click at [133, 80] on div at bounding box center [133, 82] width 51 height 11
select select "9"
select select "2025"
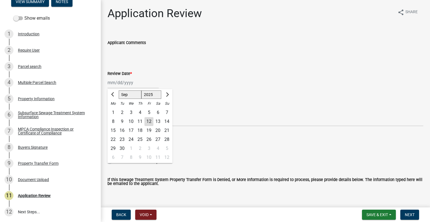
click at [149, 120] on div "12" at bounding box center [149, 121] width 9 height 9
type input "[DATE]"
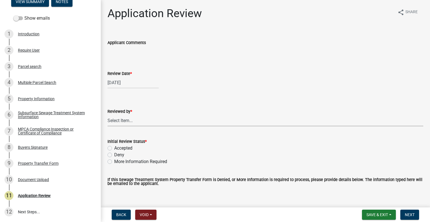
click at [145, 121] on select "Select Item... [PERSON_NAME] [PERSON_NAME] [PERSON_NAME] [PERSON_NAME] [PERSON_…" at bounding box center [266, 120] width 316 height 11
click at [108, 115] on select "Select Item... [PERSON_NAME] [PERSON_NAME] [PERSON_NAME] [PERSON_NAME] [PERSON_…" at bounding box center [266, 120] width 316 height 11
select select "2217fab6-25d2-4df2-8e35-18ddd05e0fe8"
click at [132, 146] on label "Accepted" at bounding box center [123, 148] width 18 height 7
click at [118, 146] on input "Accepted" at bounding box center [116, 147] width 4 height 4
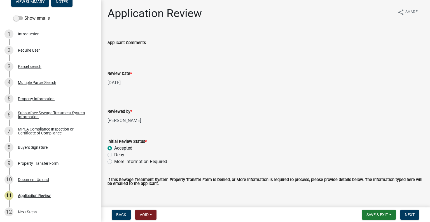
radio input "true"
click at [410, 213] on span "Next" at bounding box center [410, 214] width 10 height 4
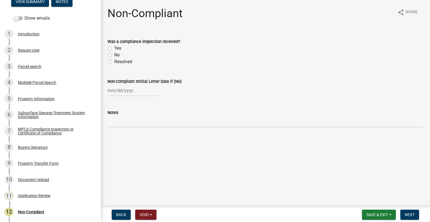
click at [114, 54] on label "No" at bounding box center [117, 55] width 6 height 7
click at [114, 54] on input "No" at bounding box center [116, 54] width 4 height 4
radio input "true"
click at [117, 86] on div at bounding box center [133, 90] width 51 height 11
select select "9"
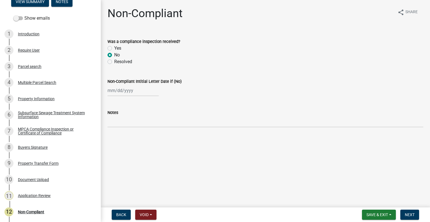
select select "2025"
click at [150, 130] on div "12" at bounding box center [149, 129] width 9 height 9
type input "[DATE]"
click at [409, 213] on span "Next" at bounding box center [410, 214] width 10 height 4
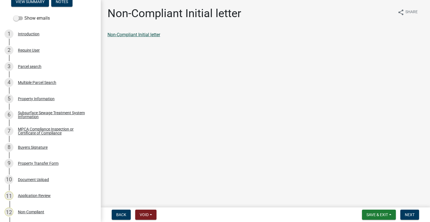
click at [151, 38] on div "Non-Compliant Initial letter" at bounding box center [266, 34] width 316 height 7
click at [150, 34] on link "Non-Compliant Initial letter" at bounding box center [134, 34] width 53 height 5
click at [409, 213] on span "Next" at bounding box center [410, 214] width 10 height 4
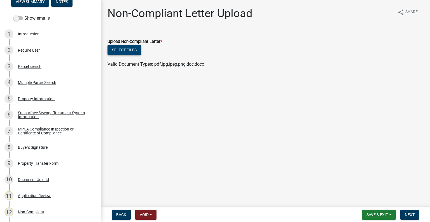
click at [131, 48] on button "Select files" at bounding box center [125, 50] width 34 height 10
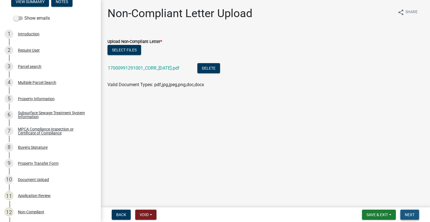
click at [408, 212] on span "Next" at bounding box center [410, 214] width 10 height 4
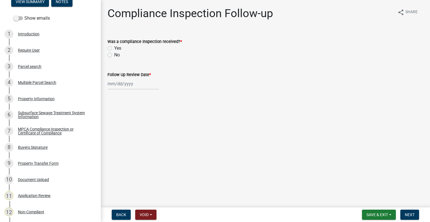
click at [372, 207] on div "Sewage Treatment System Property Transfer Form PT-2025-2414 View Summary Notes …" at bounding box center [215, 111] width 430 height 222
click at [374, 212] on button "Save & Exit" at bounding box center [379, 214] width 34 height 10
click at [370, 198] on button "Save & Exit" at bounding box center [373, 199] width 45 height 13
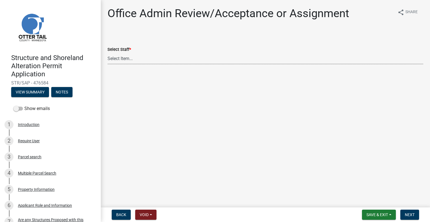
click at [146, 57] on select "Select Item... [PERSON_NAME] ([EMAIL_ADDRESS][DOMAIN_NAME]) [PERSON_NAME] ([EMA…" at bounding box center [266, 58] width 316 height 11
click at [108, 53] on select "Select Item... [PERSON_NAME] ([EMAIL_ADDRESS][DOMAIN_NAME]) [PERSON_NAME] ([EMA…" at bounding box center [266, 58] width 316 height 11
select select "587f38f5-c90e-4c12-9e10-d3e23909bbca"
click at [411, 214] on span "Next" at bounding box center [410, 214] width 10 height 4
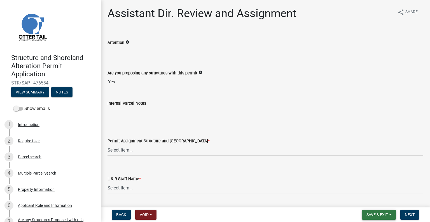
drag, startPoint x: 376, startPoint y: 216, endPoint x: 372, endPoint y: 212, distance: 5.6
click at [376, 216] on span "Save & Exit" at bounding box center [378, 214] width 22 height 4
click at [365, 201] on button "Save & Exit" at bounding box center [373, 199] width 45 height 13
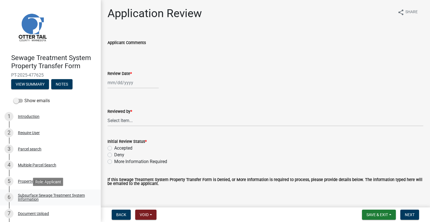
click at [74, 200] on div "Subsurface Sewage Treatment System Information" at bounding box center [55, 197] width 74 height 8
click at [52, 193] on div "Subsurface Sewage Treatment System Information" at bounding box center [55, 197] width 74 height 8
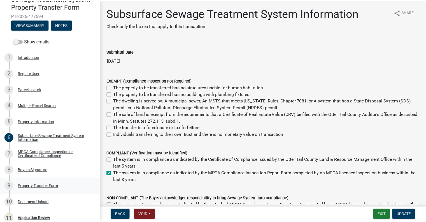
scroll to position [64, 0]
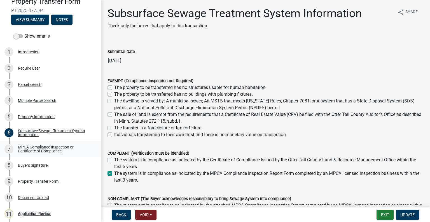
click at [48, 148] on div "MPCA Compliance Inspection or Certificate of Compliance" at bounding box center [55, 149] width 74 height 8
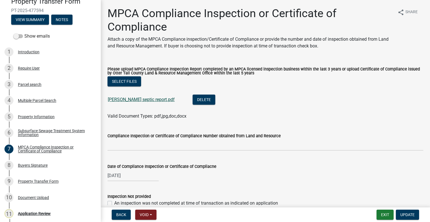
click at [137, 99] on link "[PERSON_NAME] septic report.pdf" at bounding box center [141, 99] width 67 height 5
click at [55, 182] on div "Property Transfer Form" at bounding box center [38, 181] width 41 height 4
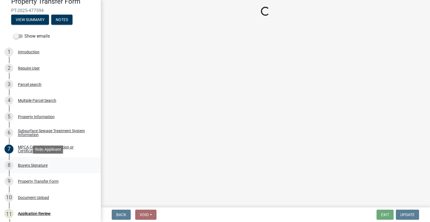
click at [32, 166] on div "Buyers Signature" at bounding box center [33, 165] width 30 height 4
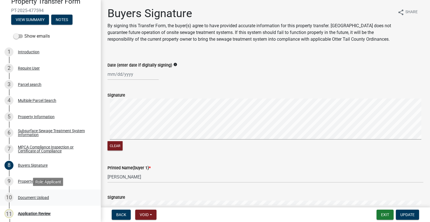
click at [47, 198] on div "Document Upload" at bounding box center [33, 197] width 31 height 4
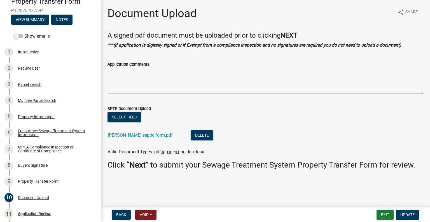
click at [142, 138] on link "[PERSON_NAME] septic form.pdf" at bounding box center [140, 134] width 65 height 5
click at [30, 86] on div "Parcel search" at bounding box center [30, 84] width 24 height 4
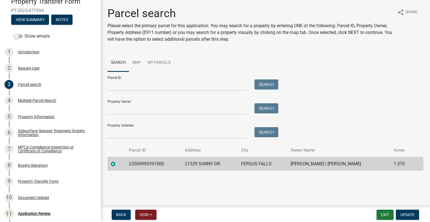
click at [139, 161] on td "22000990391000" at bounding box center [154, 164] width 56 height 14
copy td "22000990391000"
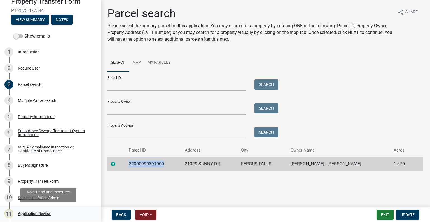
click at [48, 217] on div "11 Application Review" at bounding box center [47, 213] width 87 height 9
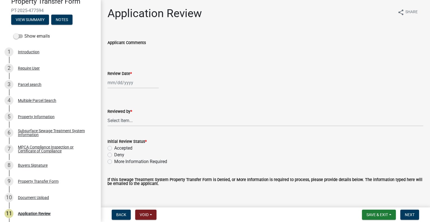
click at [139, 80] on div at bounding box center [133, 82] width 51 height 11
select select "9"
select select "2025"
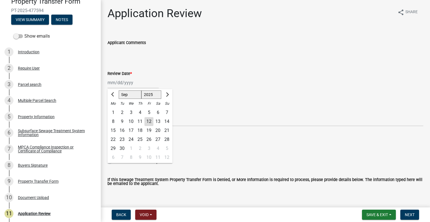
click at [146, 120] on div "12" at bounding box center [149, 121] width 9 height 9
type input "[DATE]"
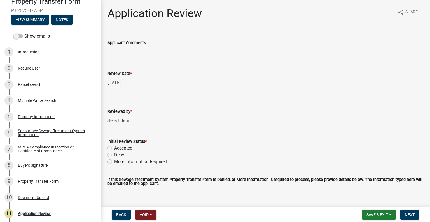
drag, startPoint x: 145, startPoint y: 120, endPoint x: 144, endPoint y: 115, distance: 4.2
click at [145, 120] on select "Select Item... [PERSON_NAME] [PERSON_NAME] [PERSON_NAME] [PERSON_NAME] [PERSON_…" at bounding box center [266, 120] width 316 height 11
click at [108, 115] on select "Select Item... [PERSON_NAME] [PERSON_NAME] [PERSON_NAME] [PERSON_NAME] [PERSON_…" at bounding box center [266, 120] width 316 height 11
select select "2217fab6-25d2-4df2-8e35-18ddd05e0fe8"
drag, startPoint x: 123, startPoint y: 147, endPoint x: 142, endPoint y: 150, distance: 19.2
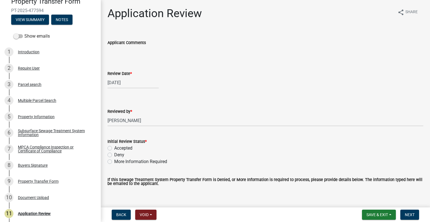
click at [124, 147] on label "Accepted" at bounding box center [123, 148] width 18 height 7
click at [106, 147] on div "Initial Review Status * Accepted Deny More Information Required" at bounding box center [265, 148] width 324 height 34
click at [113, 148] on div "Accepted" at bounding box center [266, 148] width 316 height 7
click at [114, 148] on label "Accepted" at bounding box center [123, 148] width 18 height 7
click at [114, 148] on input "Accepted" at bounding box center [116, 147] width 4 height 4
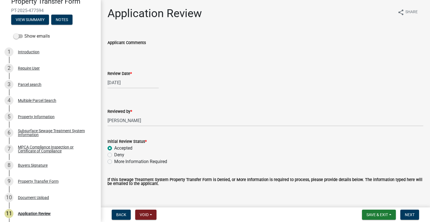
radio input "true"
click at [413, 215] on span "Next" at bounding box center [410, 214] width 10 height 4
